Goal: Information Seeking & Learning: Learn about a topic

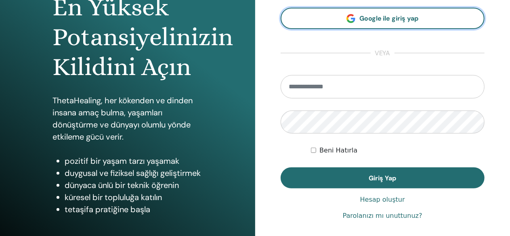
scroll to position [89, 0]
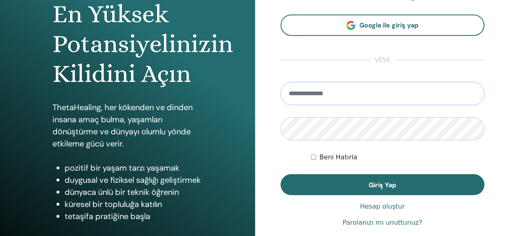
click at [329, 88] on input "email" at bounding box center [382, 93] width 204 height 23
type input "**********"
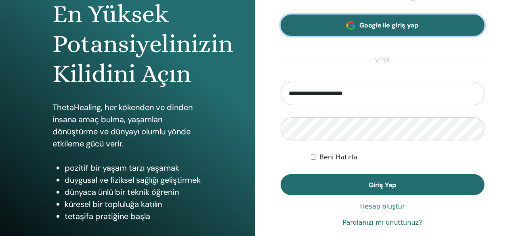
click at [347, 17] on link "Google ile giriş yap" at bounding box center [382, 25] width 204 height 21
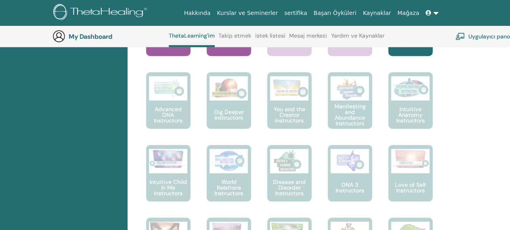
scroll to position [365, 0]
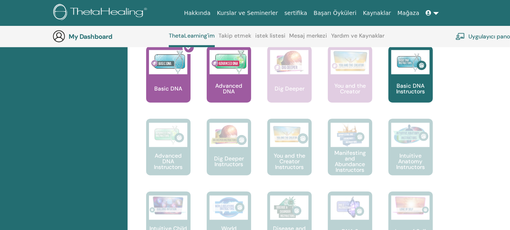
click at [226, 84] on p "Advanced DNA" at bounding box center [229, 88] width 44 height 11
click at [235, 74] on img at bounding box center [228, 62] width 38 height 24
